Goal: Task Accomplishment & Management: Complete application form

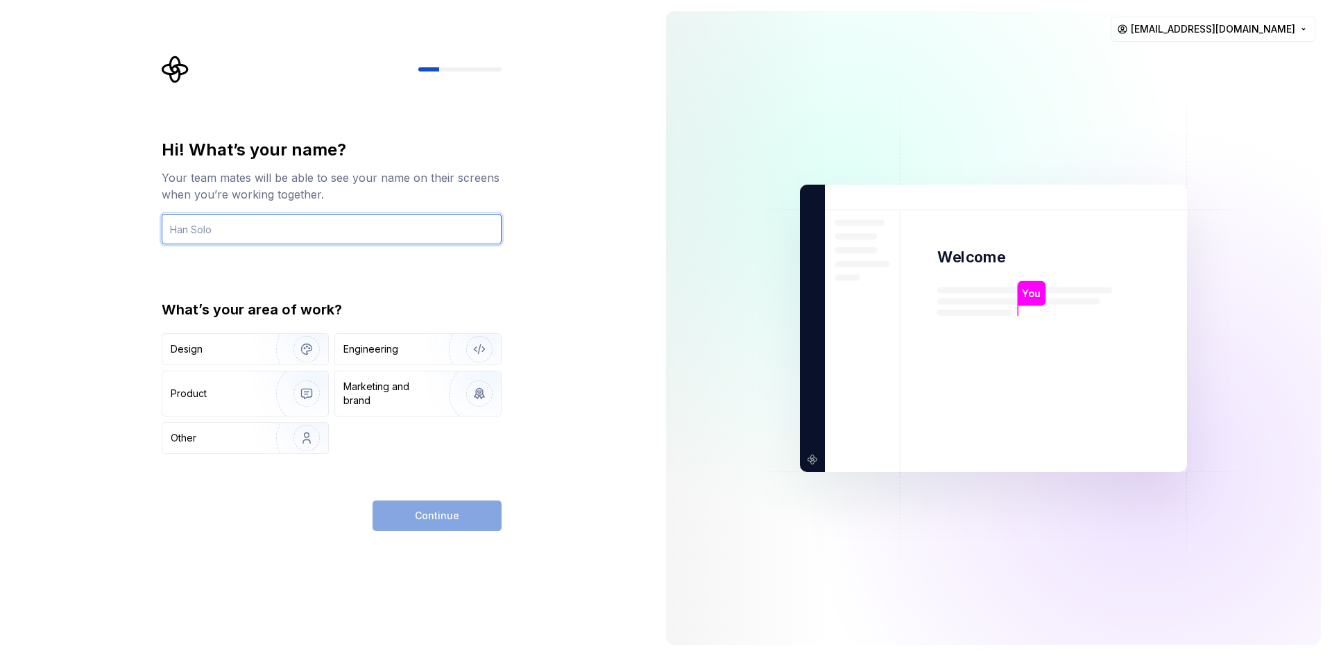
click at [436, 224] on input "text" at bounding box center [332, 229] width 340 height 31
click at [434, 227] on input "text" at bounding box center [332, 229] width 340 height 31
type input "ISA Interfase"
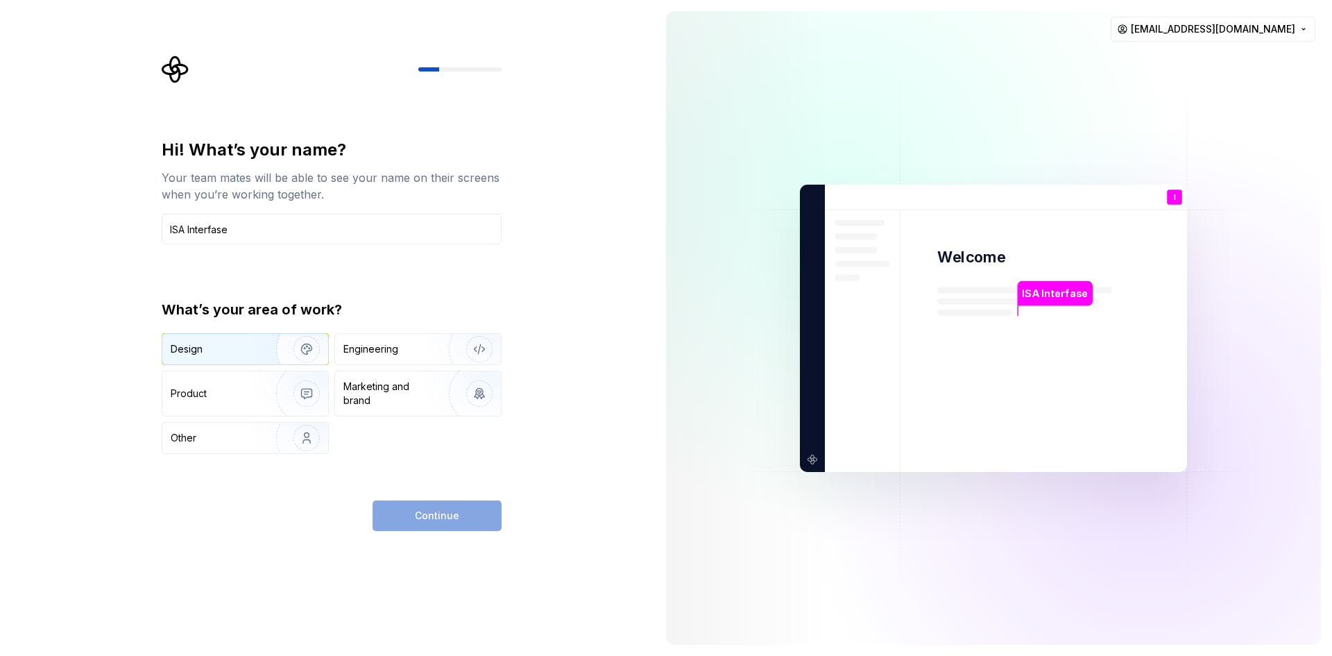
click at [313, 351] on img "button" at bounding box center [297, 349] width 89 height 93
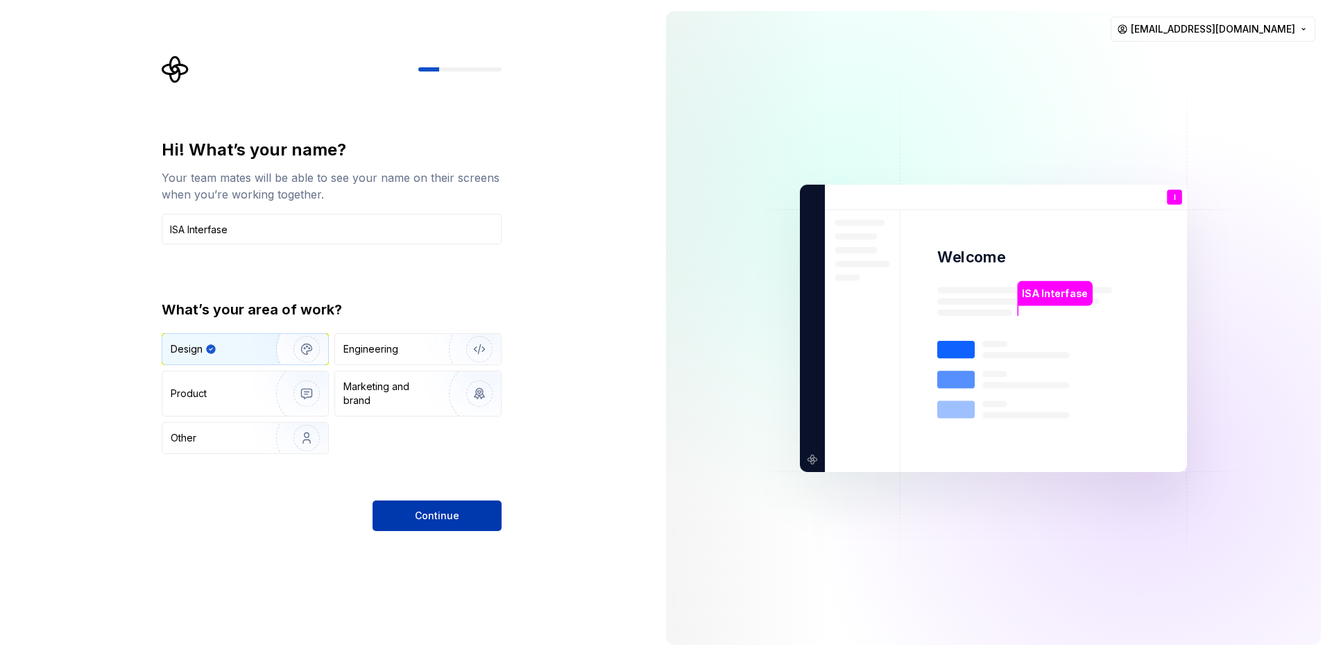
click at [454, 518] on span "Continue" at bounding box center [437, 516] width 44 height 14
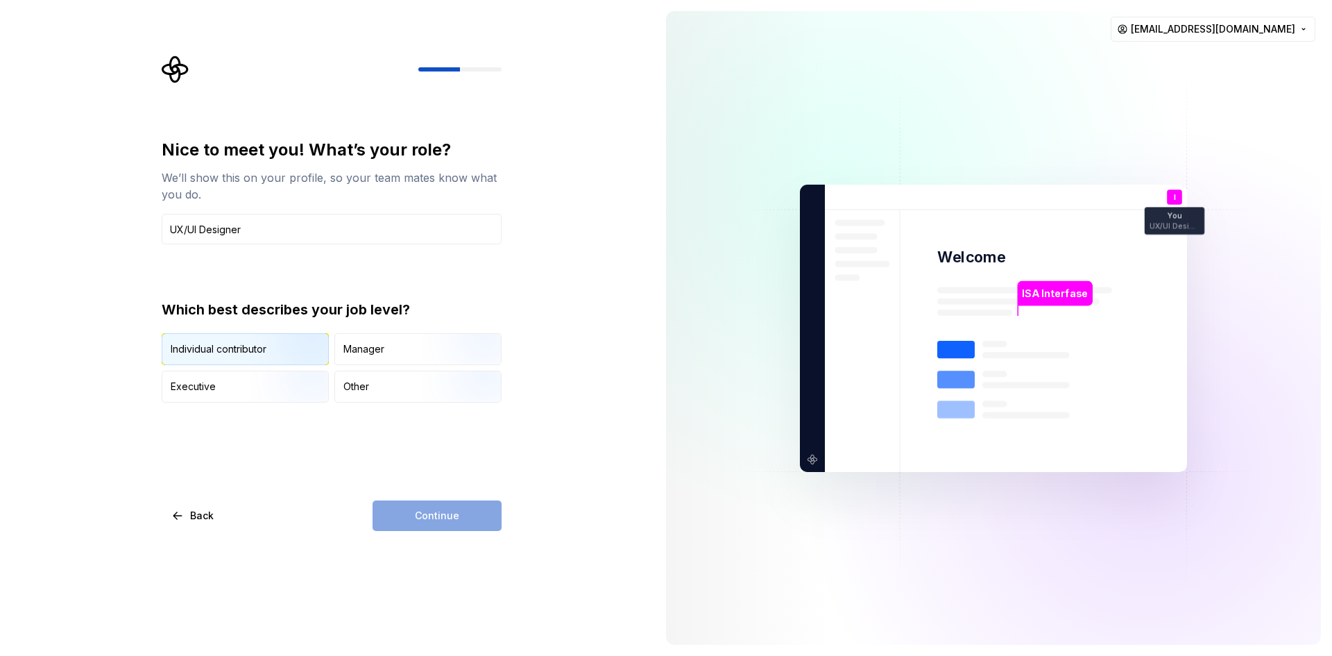
type input "UX/UI Designer"
click at [298, 352] on img "button" at bounding box center [294, 366] width 89 height 93
click at [418, 522] on button "Continue" at bounding box center [437, 515] width 129 height 31
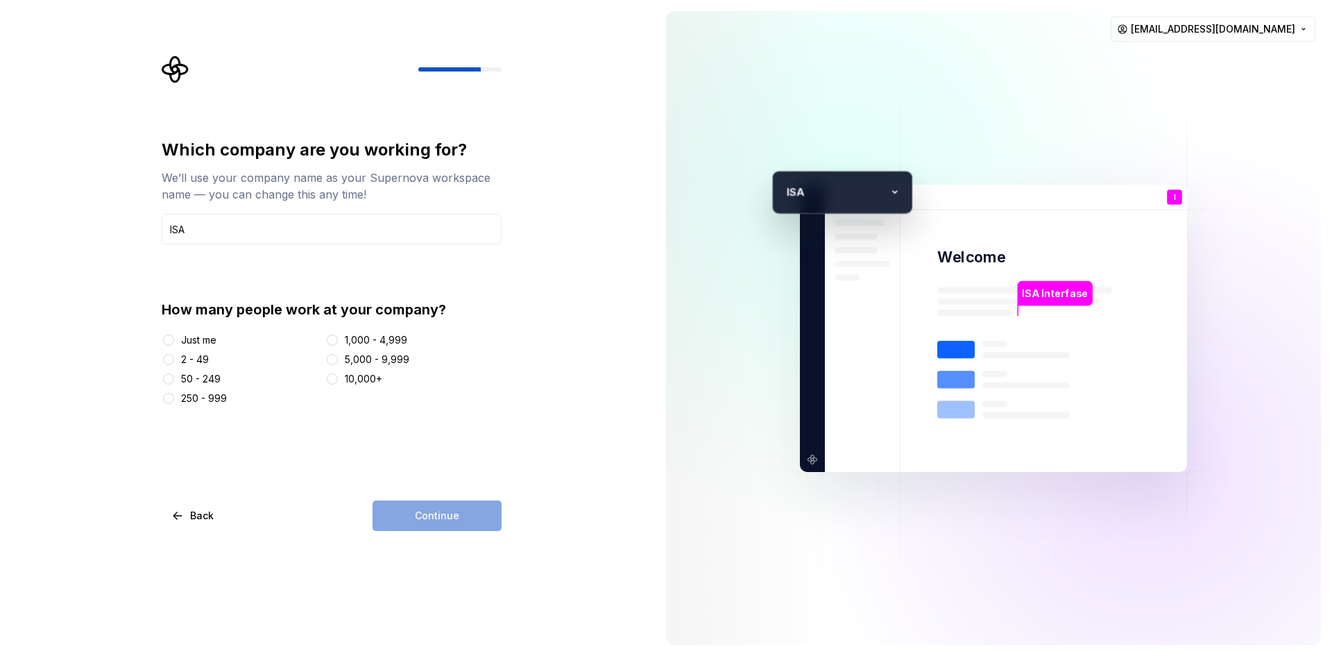
type input "ISA"
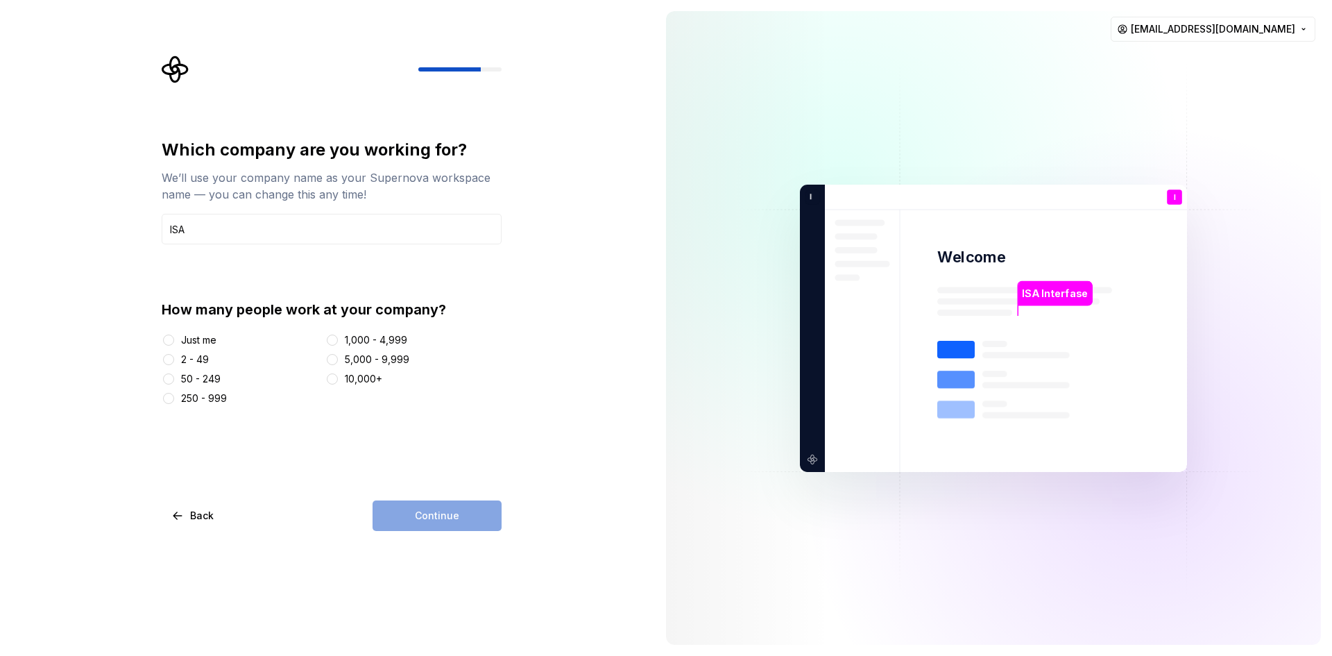
click at [202, 359] on div "2 - 49" at bounding box center [195, 359] width 28 height 14
click at [174, 359] on button "2 - 49" at bounding box center [168, 359] width 11 height 11
type button "2 - 49"
click at [201, 378] on div "50 - 249" at bounding box center [201, 379] width 40 height 14
click at [174, 378] on button "50 - 249" at bounding box center [168, 378] width 11 height 11
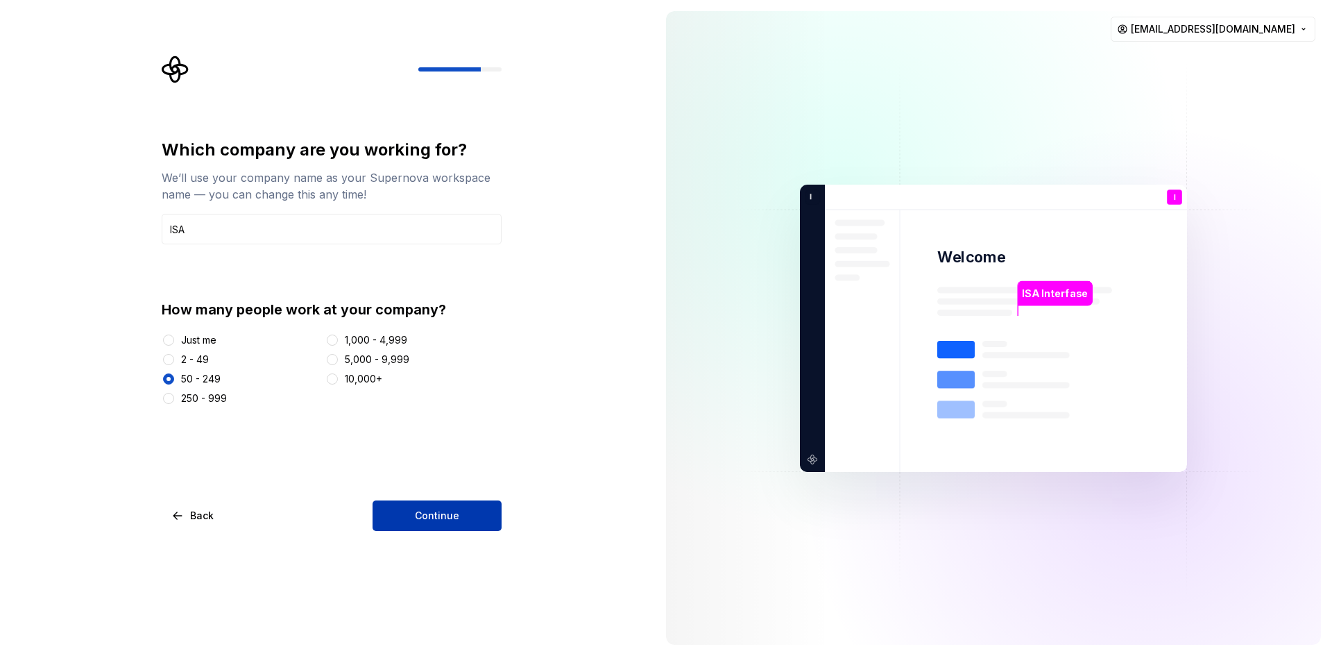
click at [445, 513] on span "Continue" at bounding box center [437, 516] width 44 height 14
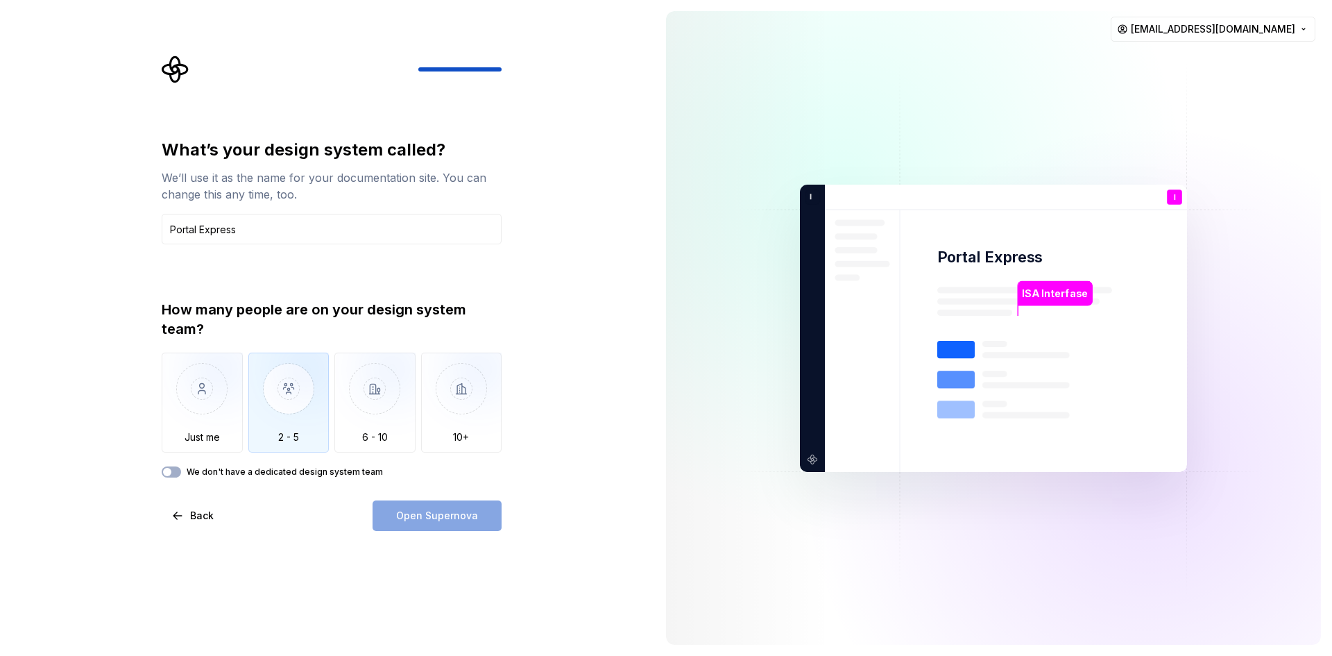
type input "Portal Express"
click at [276, 400] on img "button" at bounding box center [288, 398] width 81 height 93
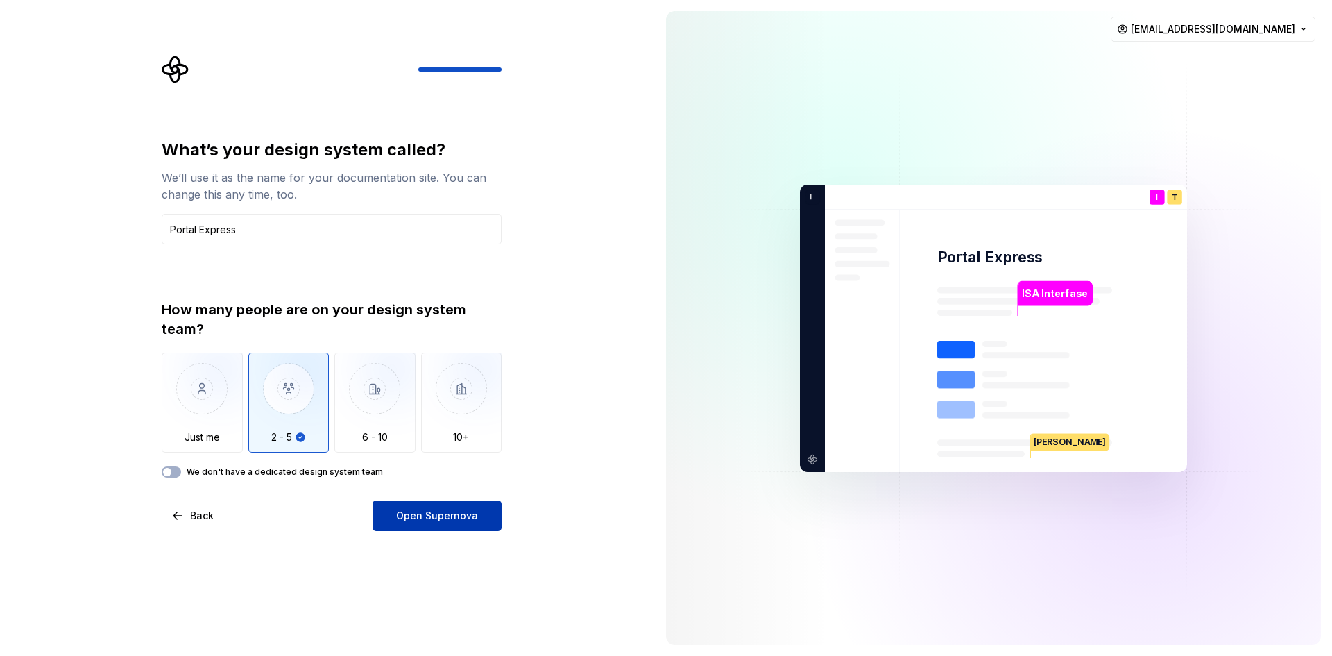
click at [459, 520] on span "Open Supernova" at bounding box center [437, 516] width 82 height 14
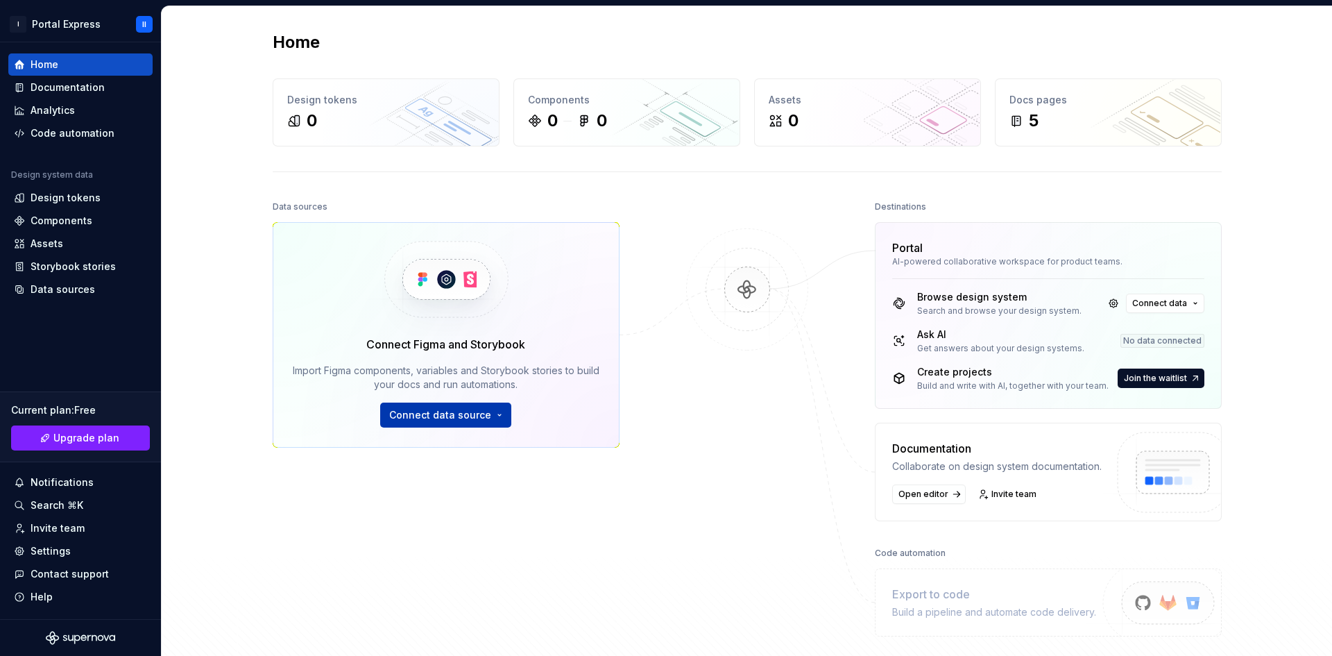
click at [418, 412] on span "Connect data source" at bounding box center [440, 415] width 102 height 14
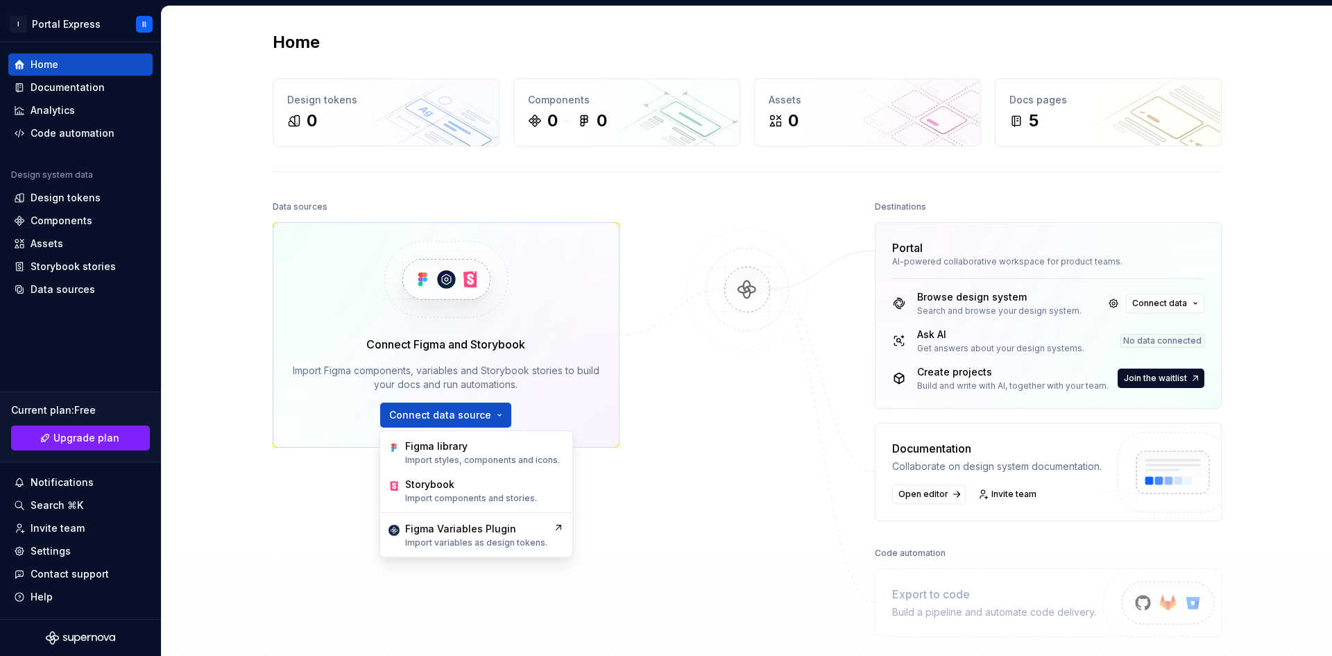
click at [678, 510] on div at bounding box center [747, 416] width 139 height 439
